Goal: Find specific page/section: Find specific page/section

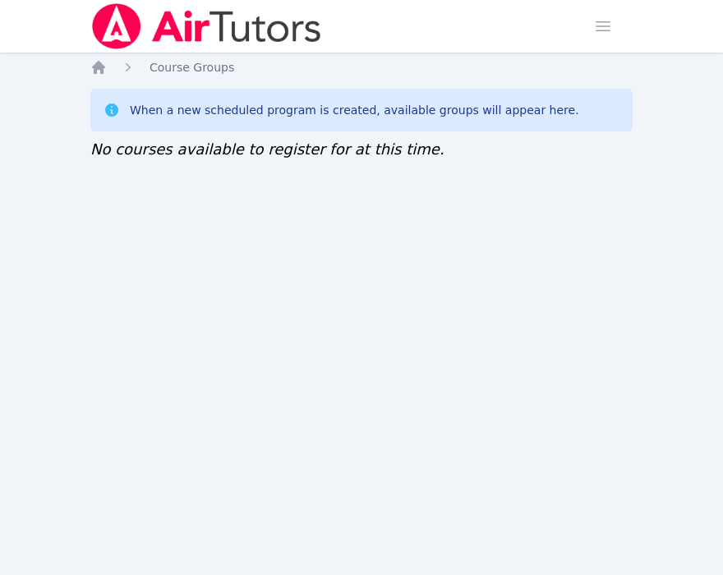
click at [399, 278] on div "Home Sessions Study Groups Students Messages Open user menu [PERSON_NAME] Open …" at bounding box center [361, 287] width 723 height 575
